Goal: Transaction & Acquisition: Subscribe to service/newsletter

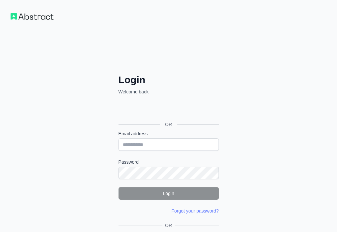
drag, startPoint x: 0, startPoint y: 0, endPoint x: 98, endPoint y: 210, distance: 232.0
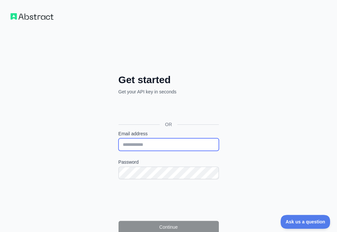
click at [118, 138] on input "Email address" at bounding box center [168, 144] width 100 height 13
paste input "**********"
type input "**********"
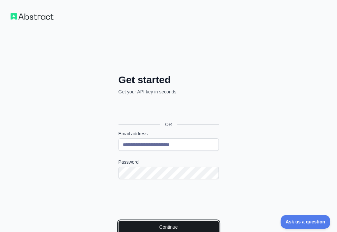
click at [129, 221] on button "Continue" at bounding box center [168, 227] width 100 height 13
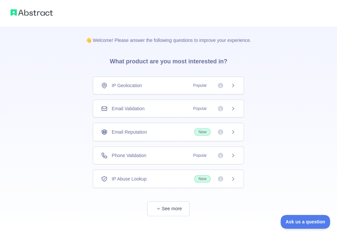
click at [157, 109] on div "Email Validation Popular" at bounding box center [168, 108] width 134 height 7
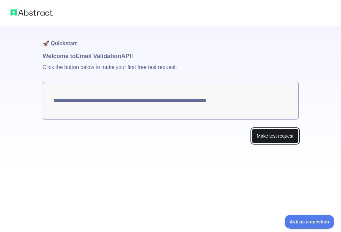
click at [261, 129] on button "Make test request" at bounding box center [275, 136] width 46 height 15
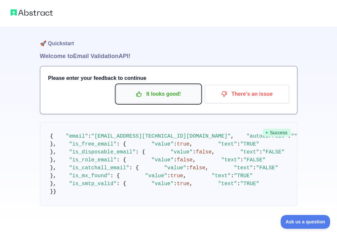
click at [174, 90] on p "It looks good!" at bounding box center [158, 93] width 74 height 11
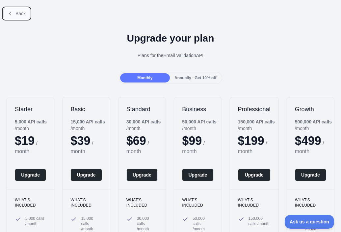
click at [21, 15] on span "Back" at bounding box center [20, 13] width 10 height 5
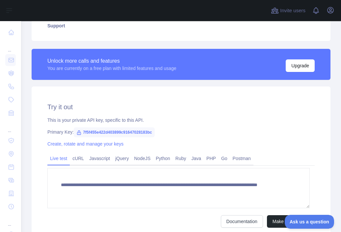
scroll to position [162, 0]
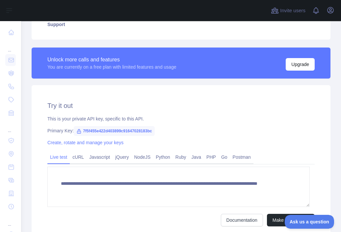
click at [128, 130] on span "7f5f455e422d403899c91647028183bc" at bounding box center [114, 131] width 81 height 10
copy span "7f5f455e422d403899c91647028183bc"
